Goal: Transaction & Acquisition: Purchase product/service

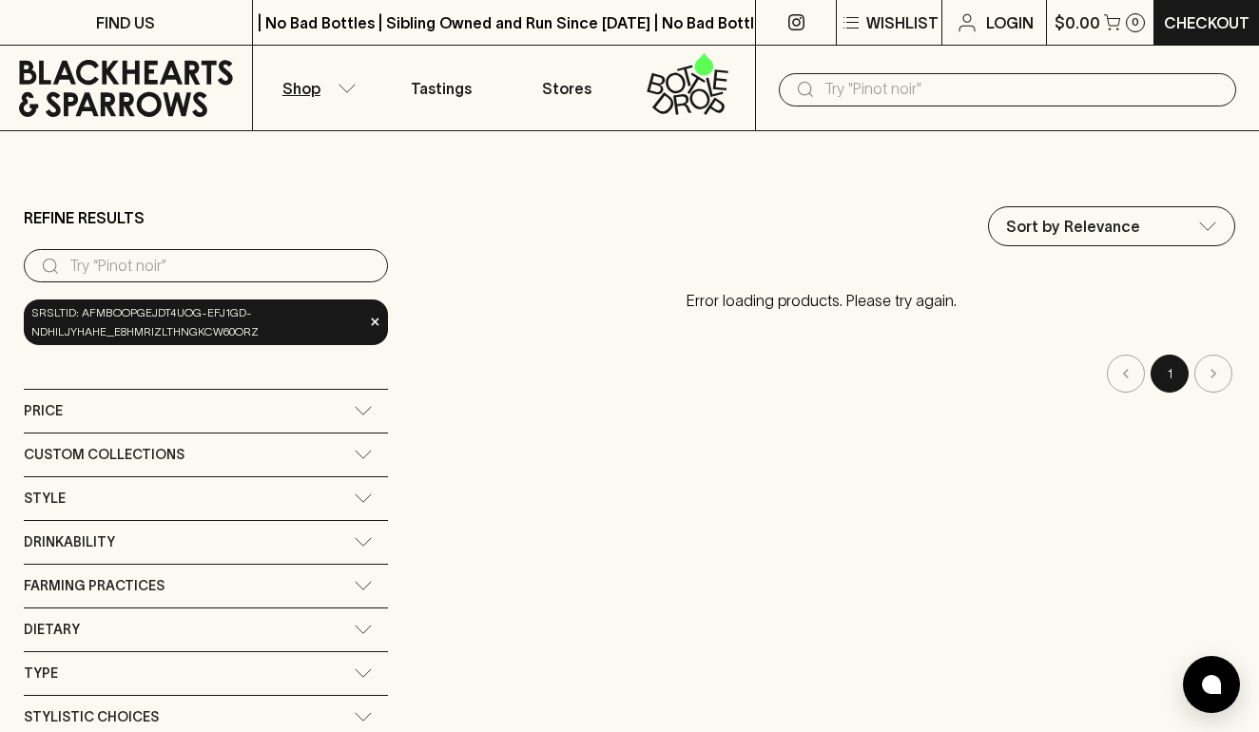
click at [116, 618] on div "Dietary" at bounding box center [189, 630] width 330 height 24
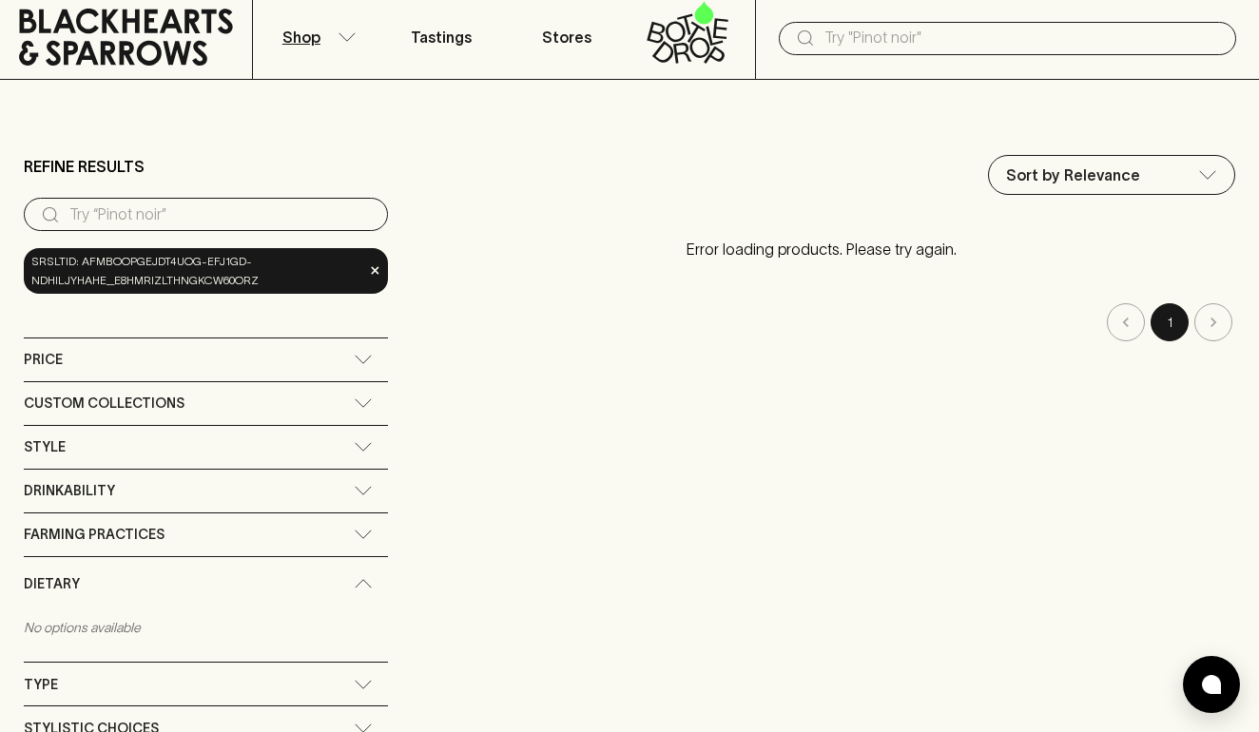
scroll to position [56, 0]
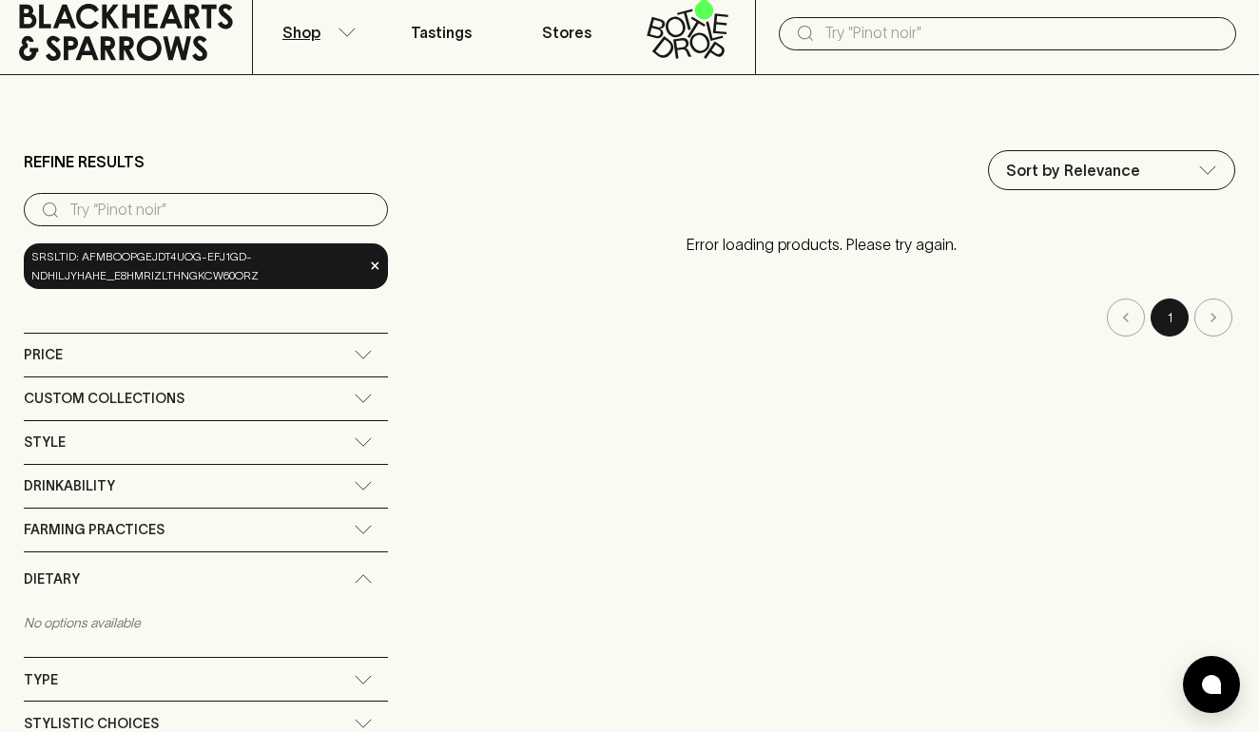
click at [142, 518] on span "Farming Practices" at bounding box center [94, 530] width 141 height 24
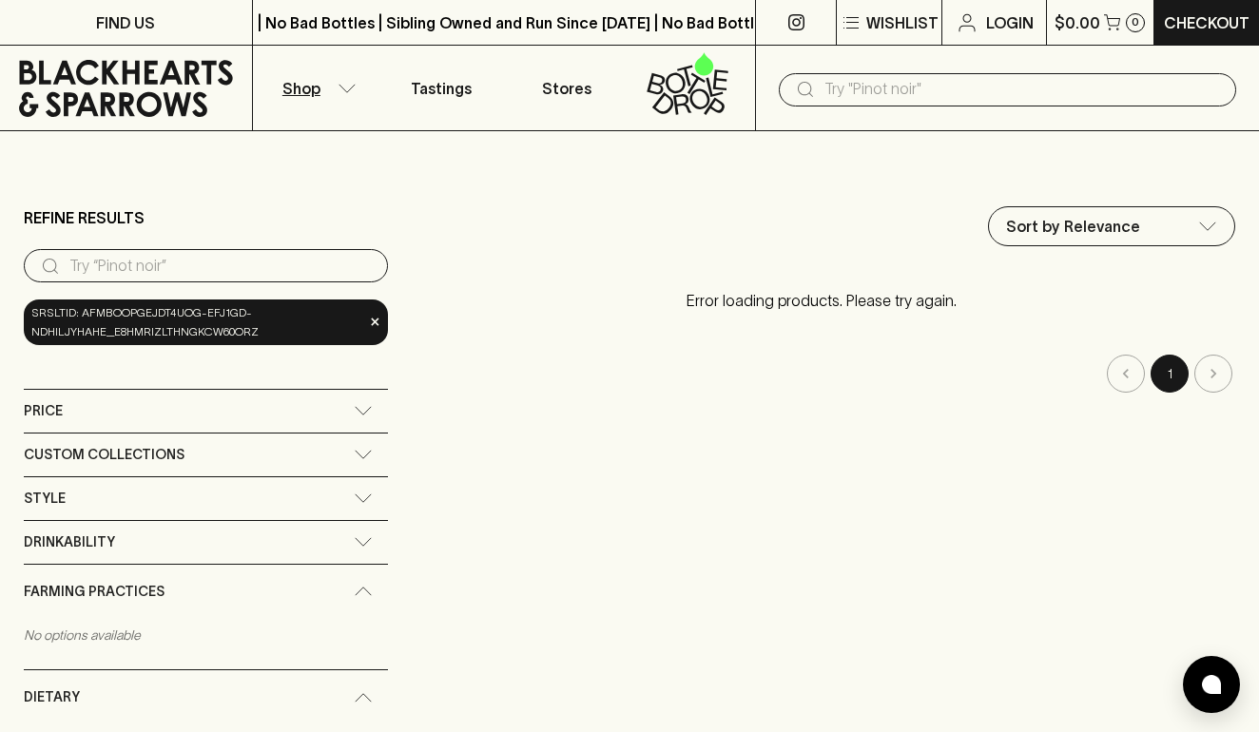
scroll to position [0, 0]
click at [314, 86] on p "Shop" at bounding box center [301, 88] width 38 height 23
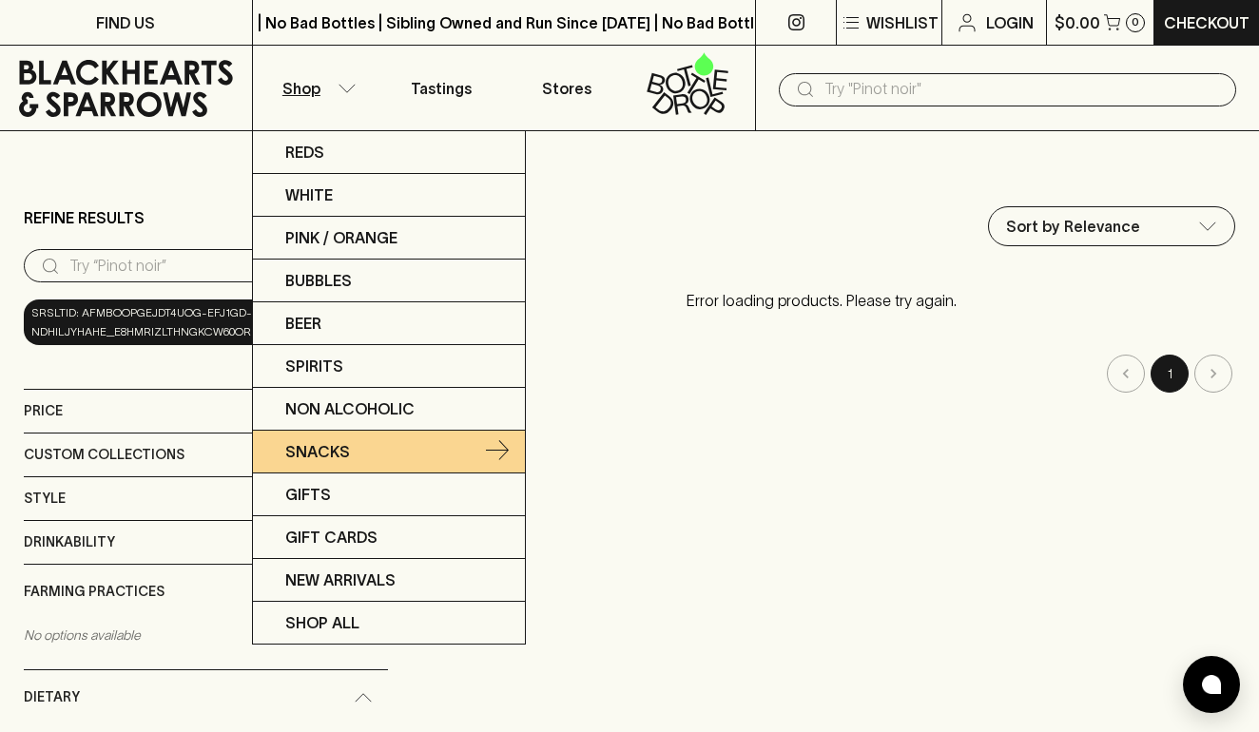
click at [329, 457] on p "Snacks" at bounding box center [317, 451] width 65 height 23
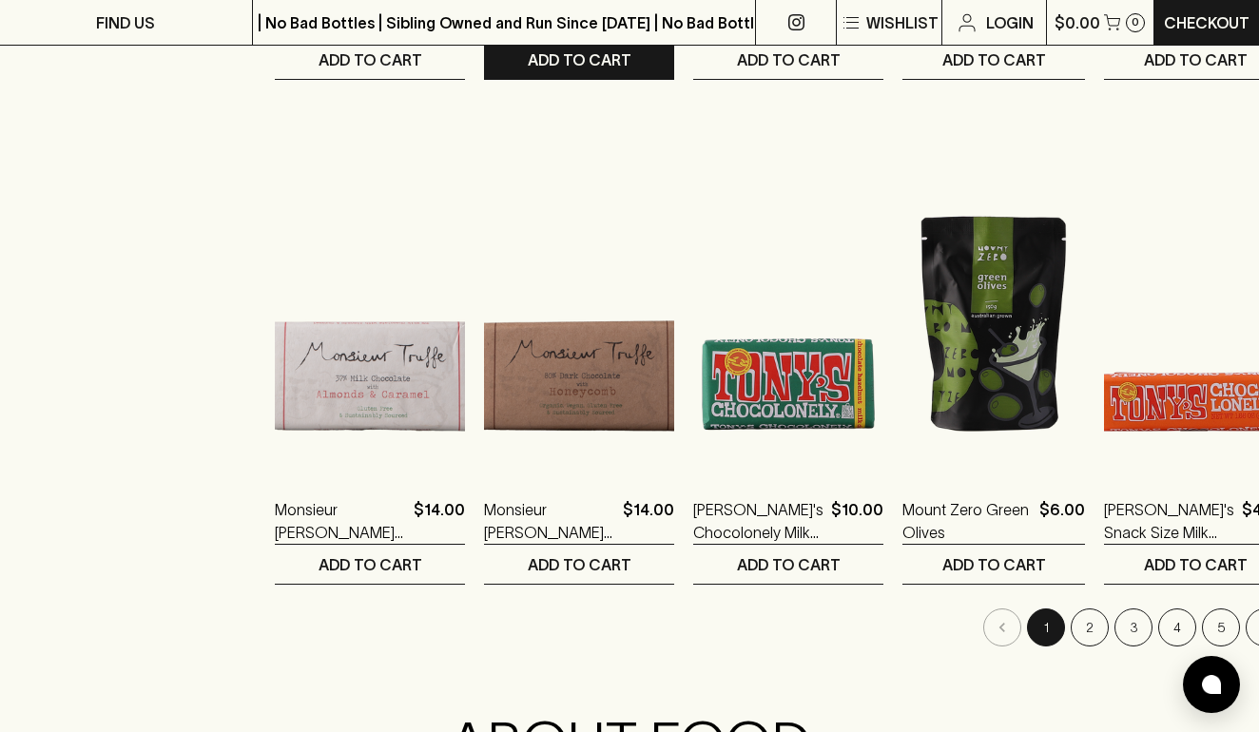
scroll to position [1762, 0]
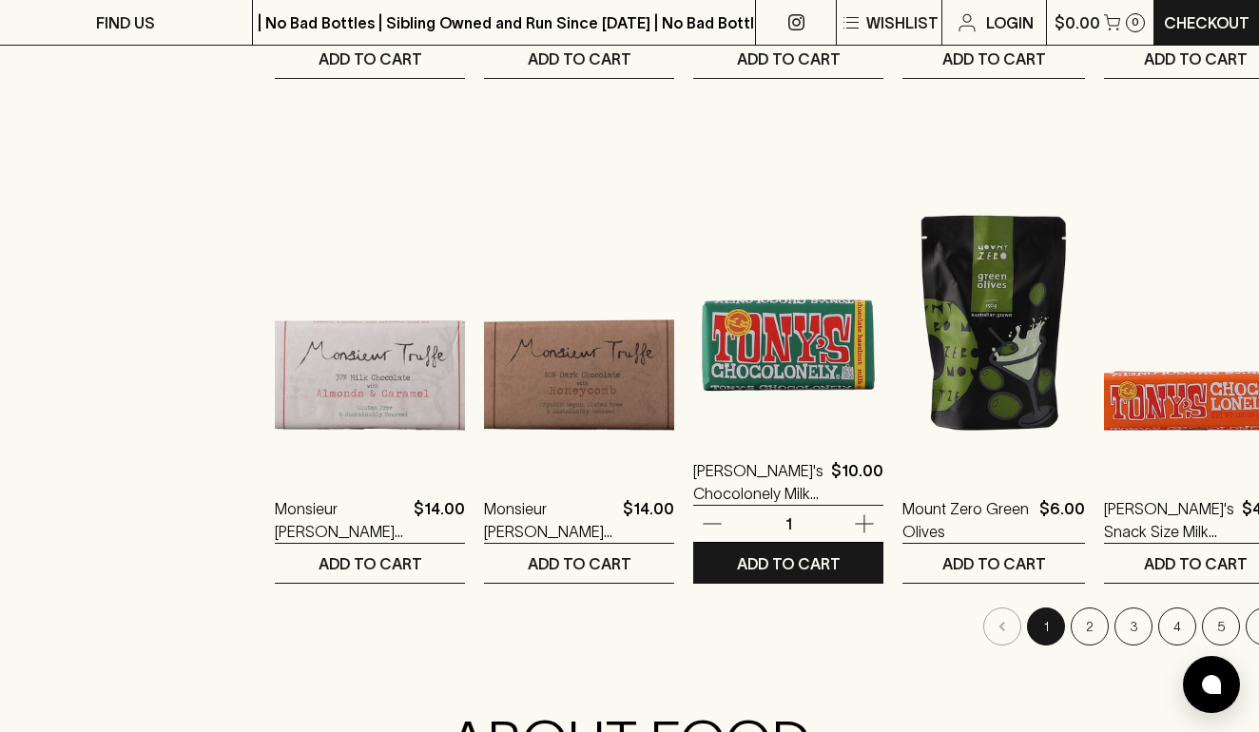
click at [763, 317] on img at bounding box center [788, 264] width 190 height 333
